Goal: Find specific page/section: Find specific page/section

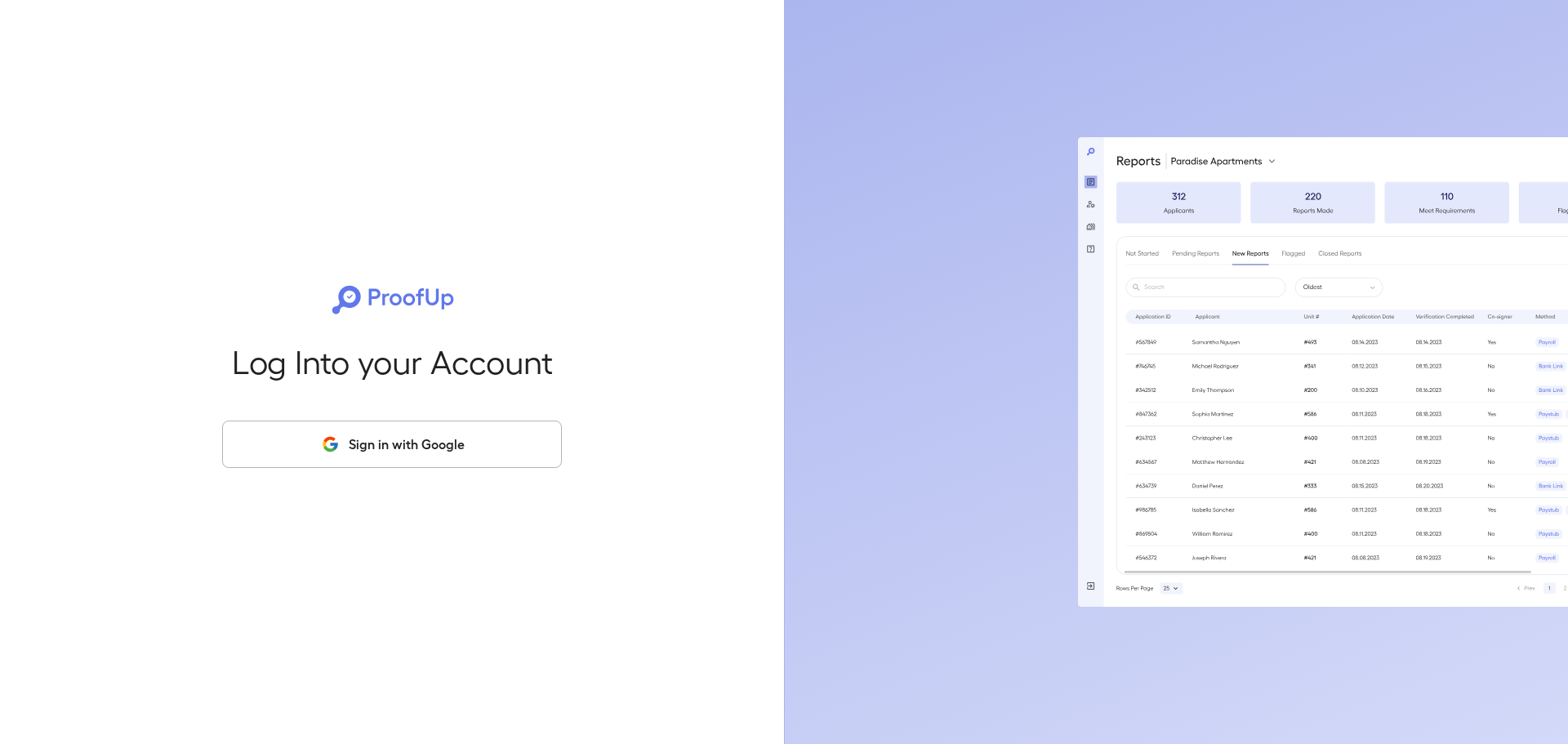
click at [411, 444] on button "Sign in with Google" at bounding box center [392, 444] width 339 height 47
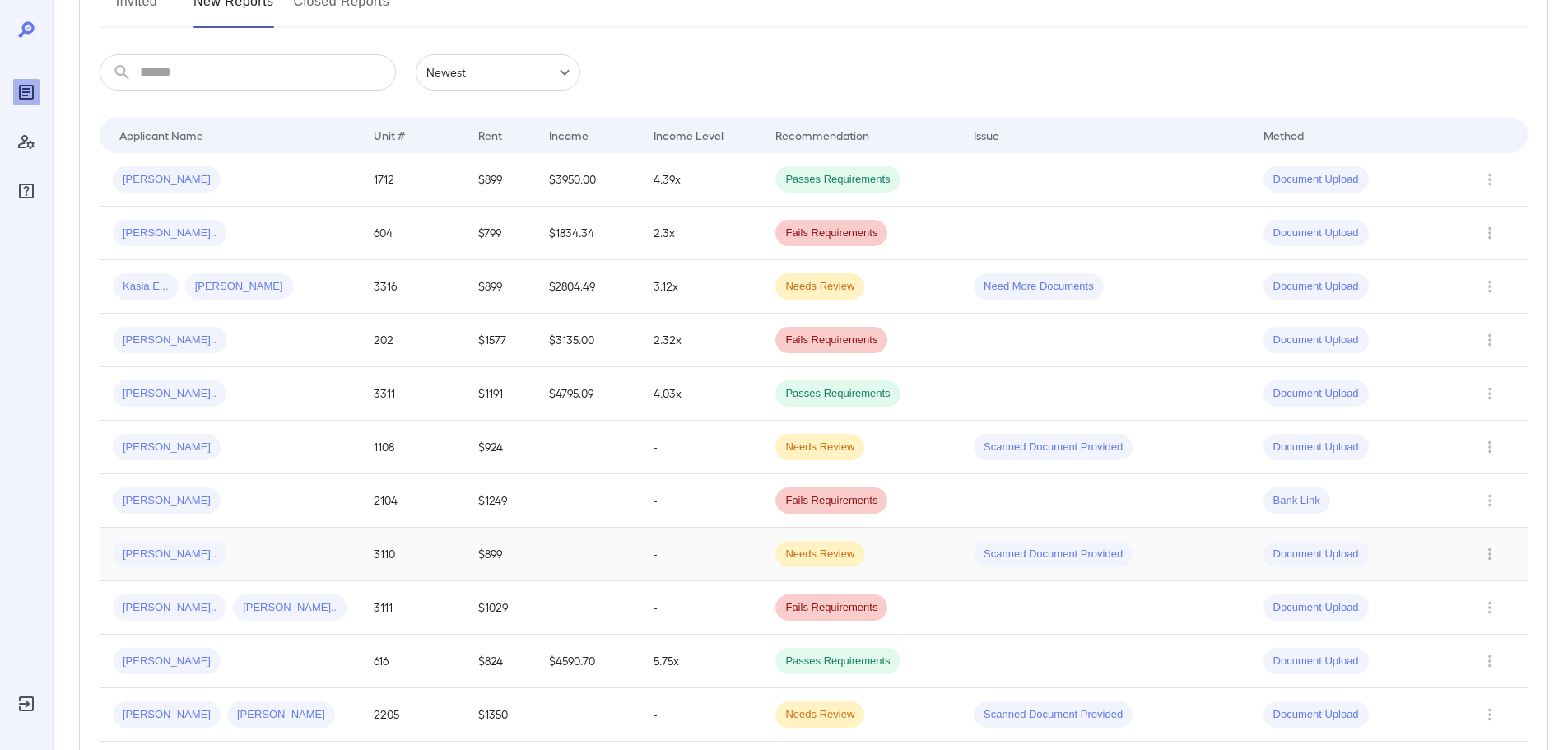
scroll to position [247, 0]
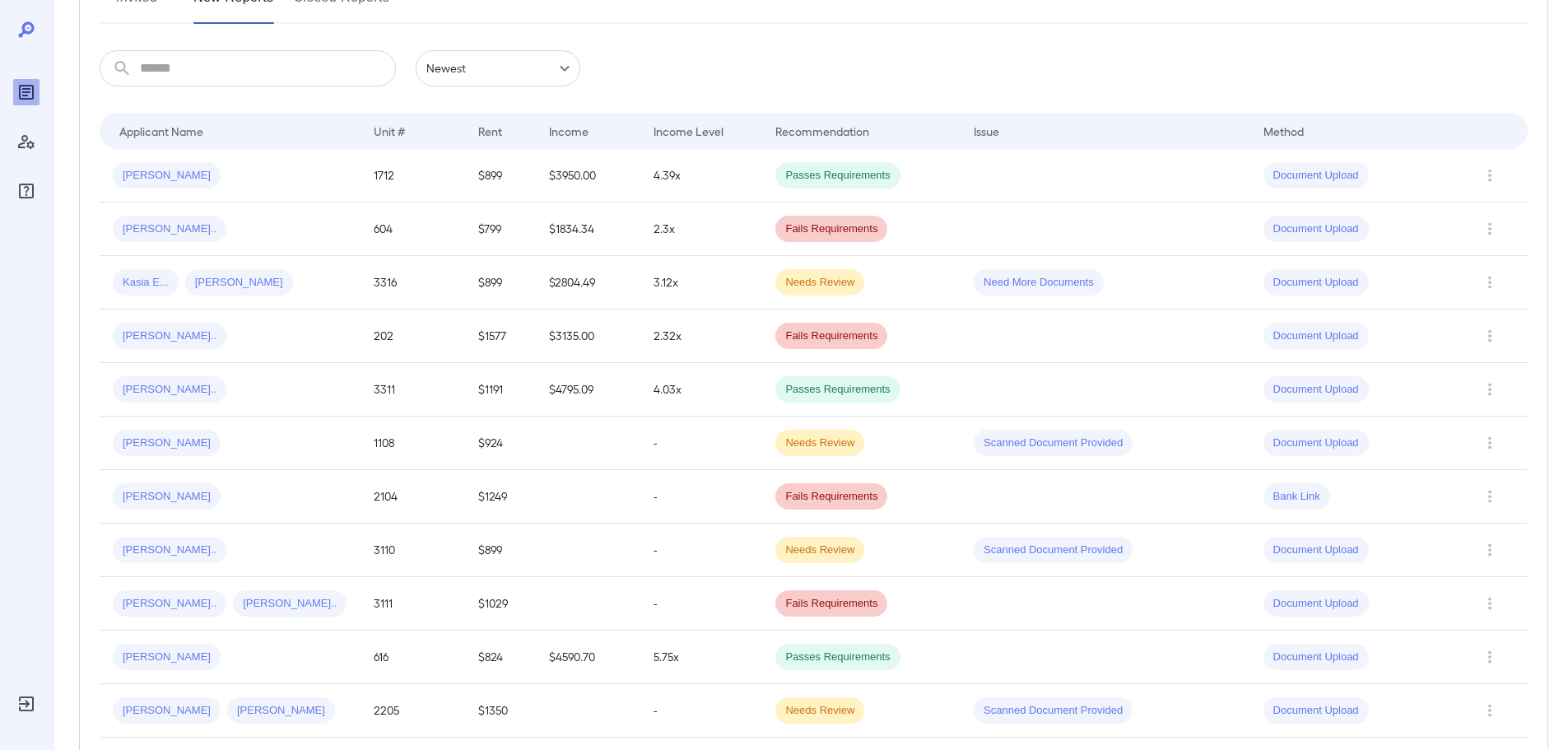
drag, startPoint x: 224, startPoint y: 494, endPoint x: 252, endPoint y: 493, distance: 28.0
click at [223, 493] on div "[PERSON_NAME]" at bounding box center [230, 496] width 235 height 26
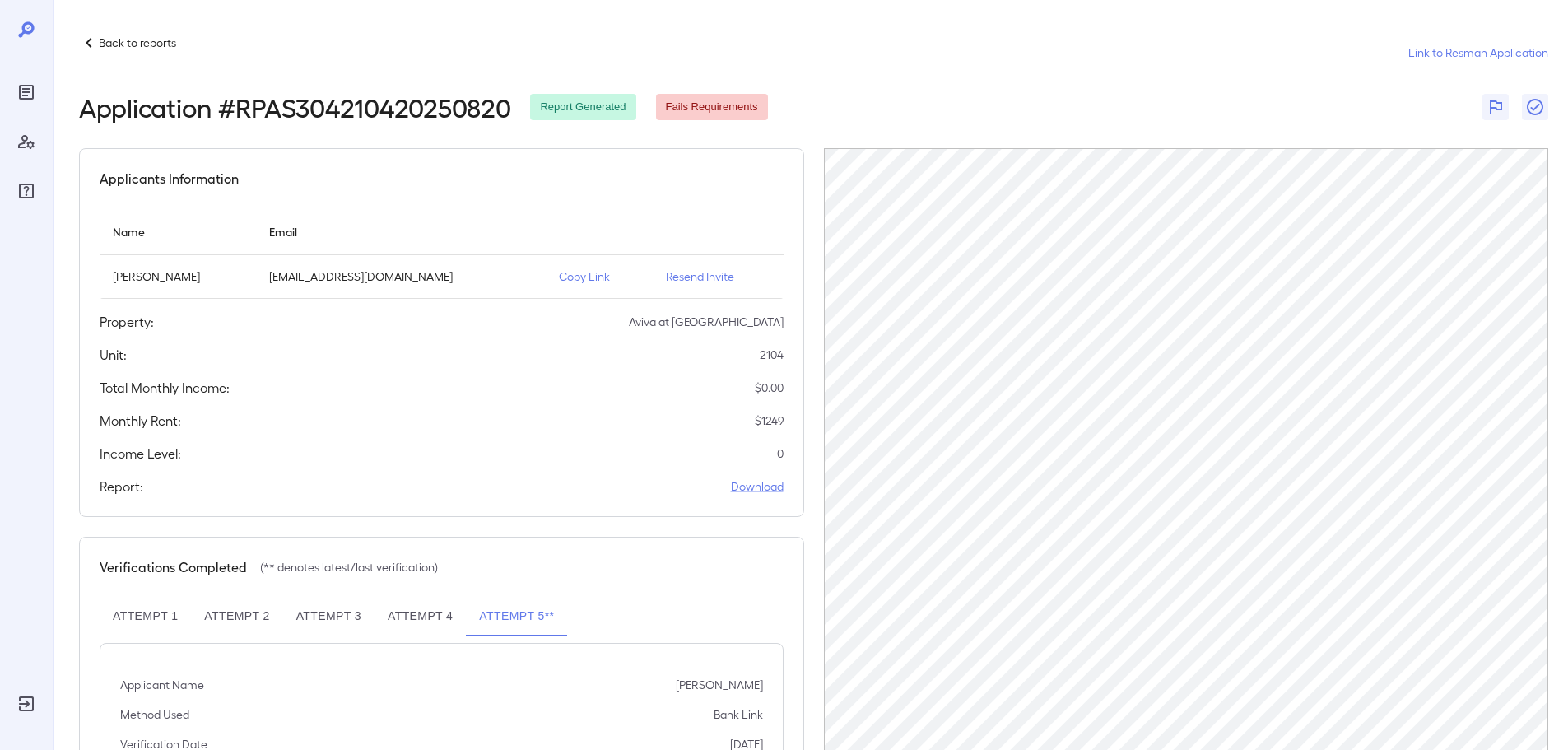
click at [589, 278] on p "Copy Link" at bounding box center [599, 277] width 81 height 17
